Goal: Information Seeking & Learning: Learn about a topic

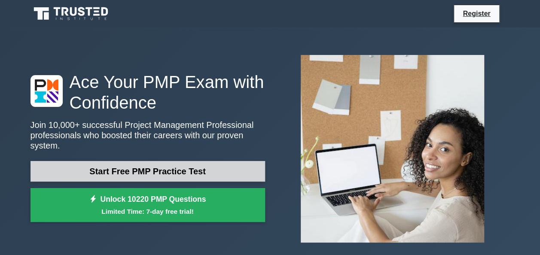
click at [174, 166] on link "Start Free PMP Practice Test" at bounding box center [148, 171] width 235 height 21
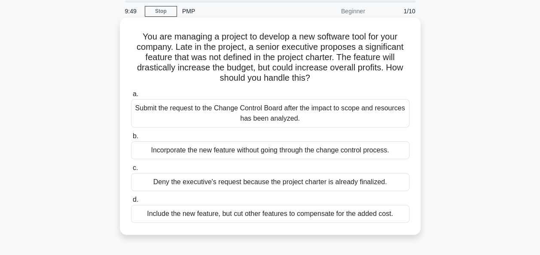
scroll to position [43, 0]
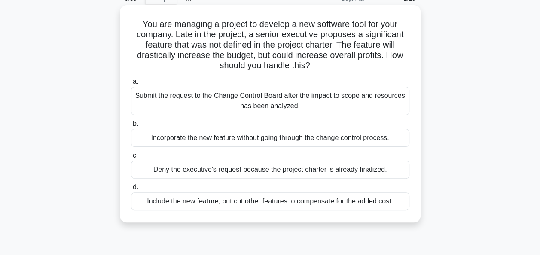
click at [211, 109] on div "Submit the request to the Change Control Board after the impact to scope and re…" at bounding box center [270, 101] width 278 height 28
click at [131, 85] on input "a. Submit the request to the Change Control Board after the impact to scope and…" at bounding box center [131, 82] width 0 height 6
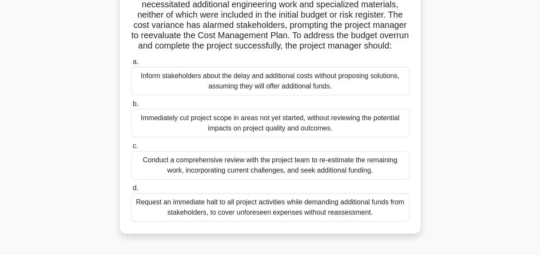
scroll to position [172, 0]
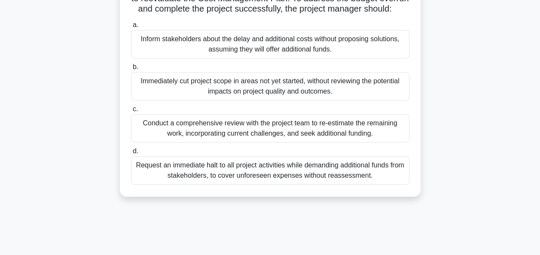
click at [172, 141] on div "Conduct a comprehensive review with the project team to re-estimate the remaini…" at bounding box center [270, 128] width 278 height 28
click at [131, 112] on input "c. Conduct a comprehensive review with the project team to re-estimate the rema…" at bounding box center [131, 110] width 0 height 6
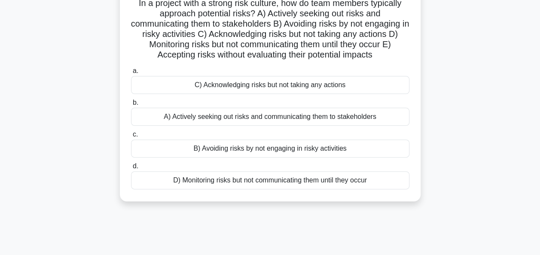
scroll to position [86, 0]
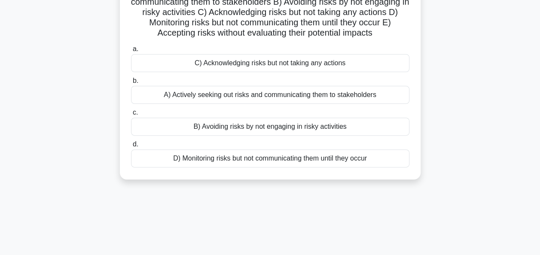
click at [264, 99] on div "A) Actively seeking out risks and communicating them to stakeholders" at bounding box center [270, 95] width 278 height 18
click at [131, 84] on input "b. A) Actively seeking out risks and communicating them to stakeholders" at bounding box center [131, 81] width 0 height 6
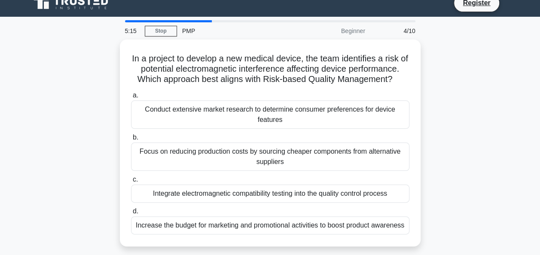
scroll to position [0, 0]
